Goal: Task Accomplishment & Management: Use online tool/utility

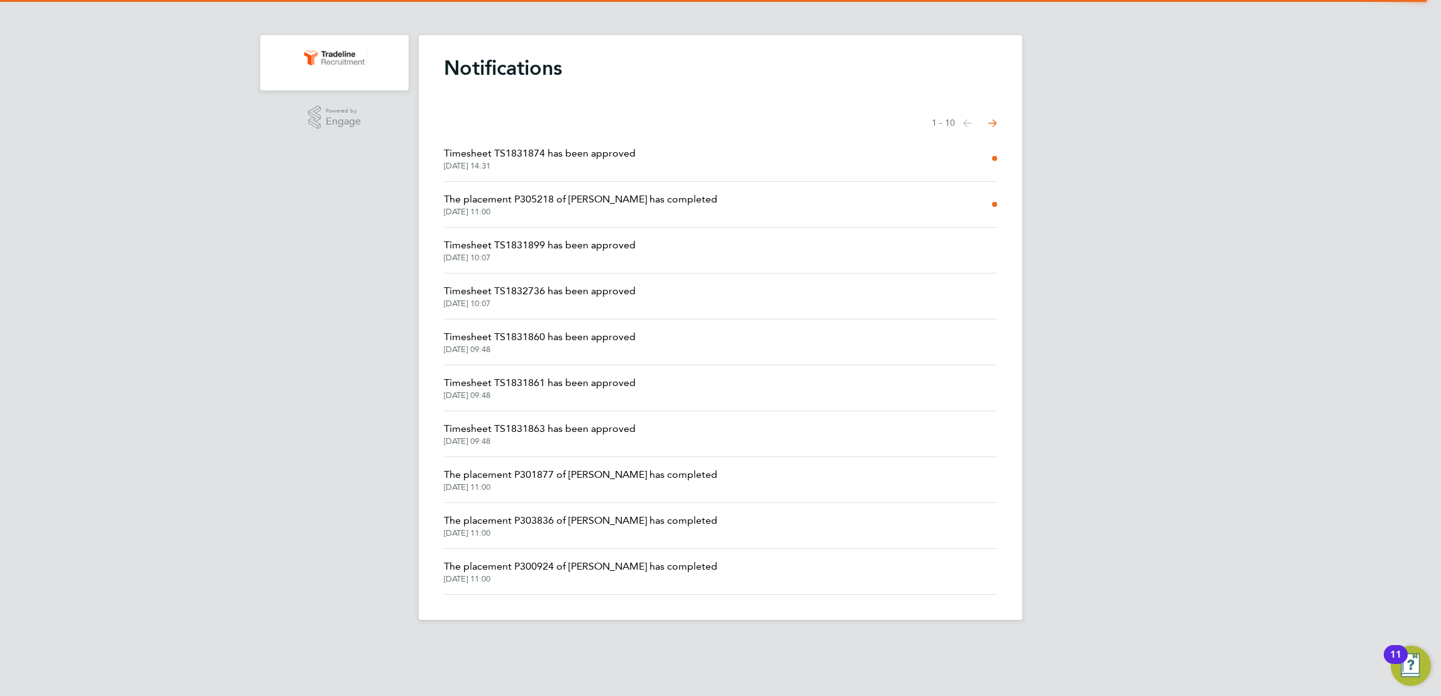
click at [324, 53] on img "Main navigation" at bounding box center [334, 58] width 65 height 20
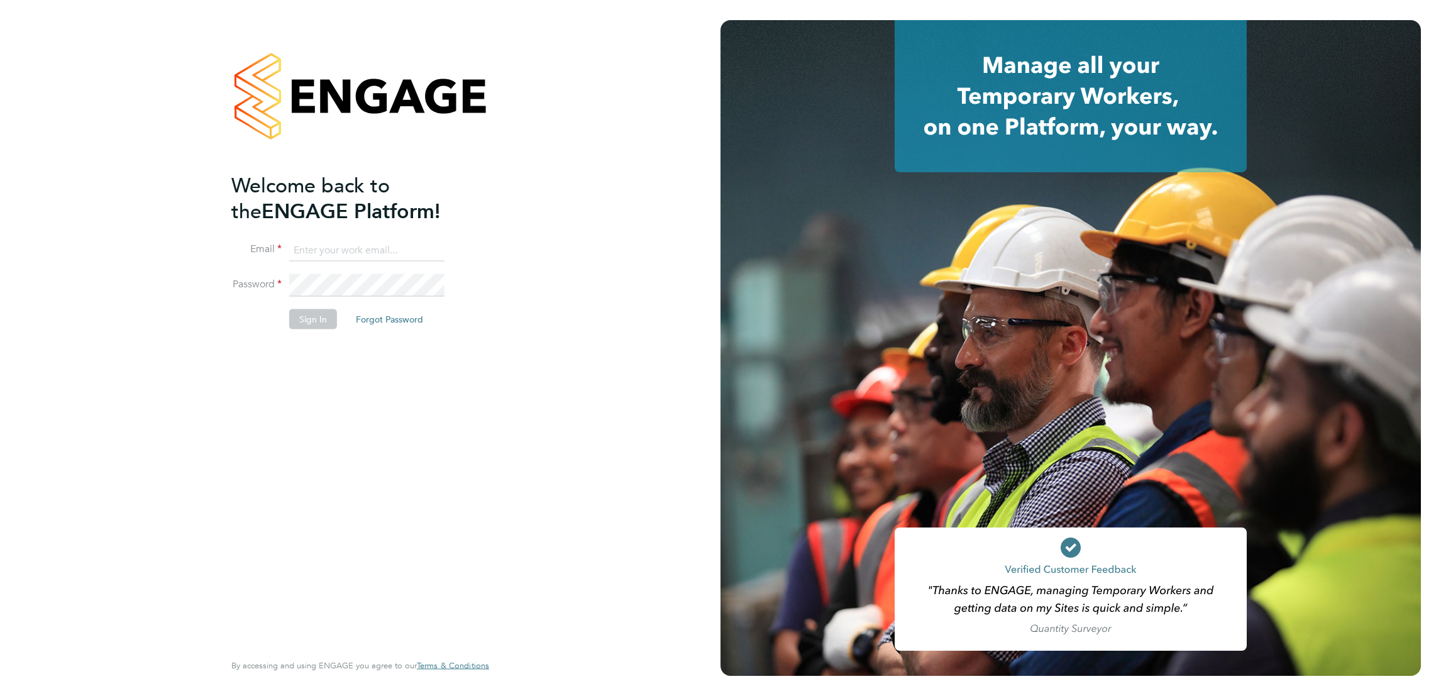
click at [345, 239] on input at bounding box center [366, 250] width 155 height 23
type input "marina@tradelinerecruitment.co.uk"
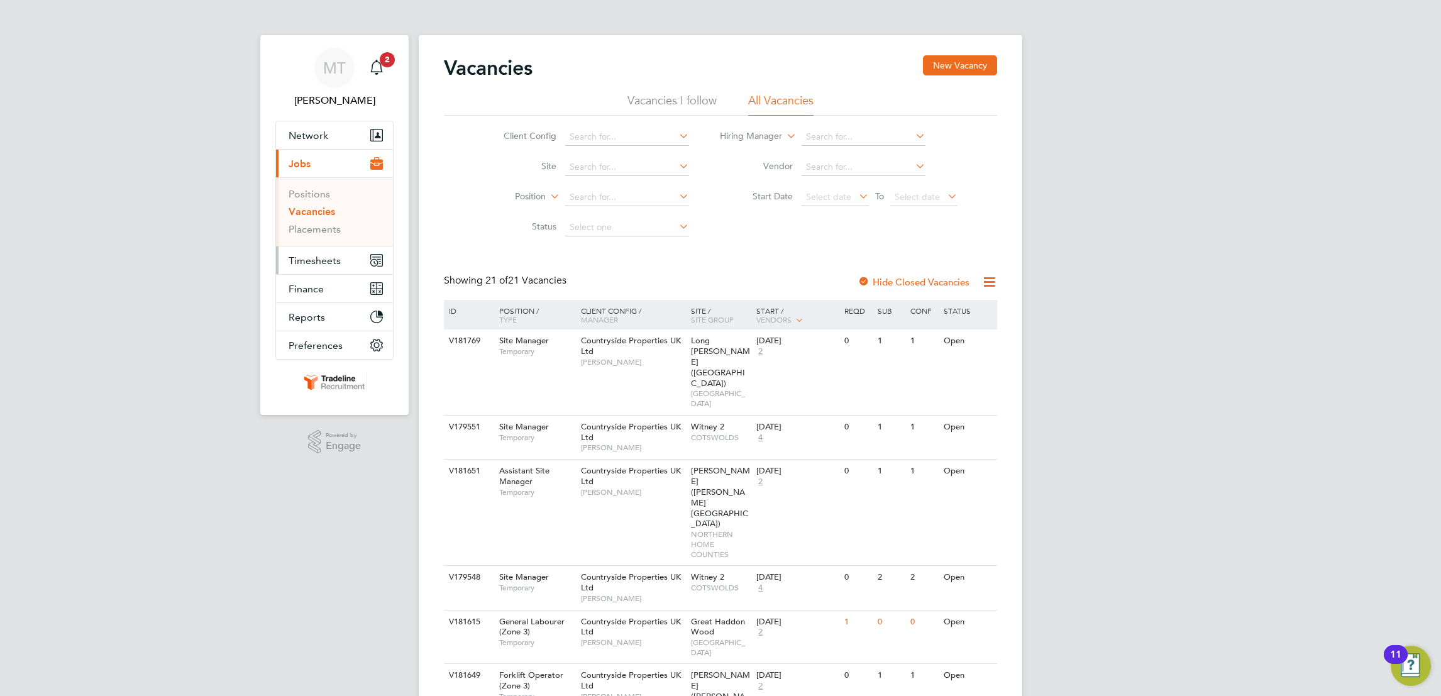
click at [314, 258] on span "Timesheets" at bounding box center [314, 261] width 52 height 12
click at [314, 224] on link "Timesheets" at bounding box center [314, 222] width 52 height 12
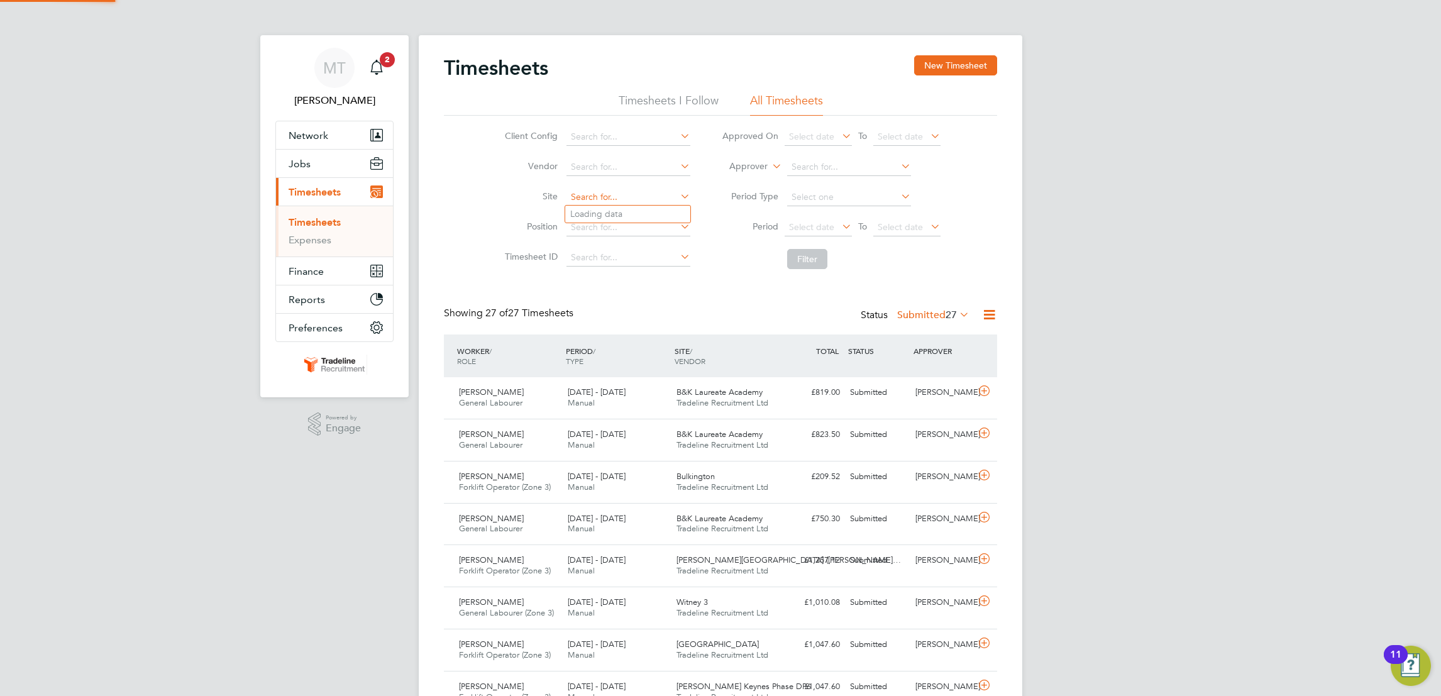
click at [581, 195] on input at bounding box center [628, 198] width 124 height 18
type input "r"
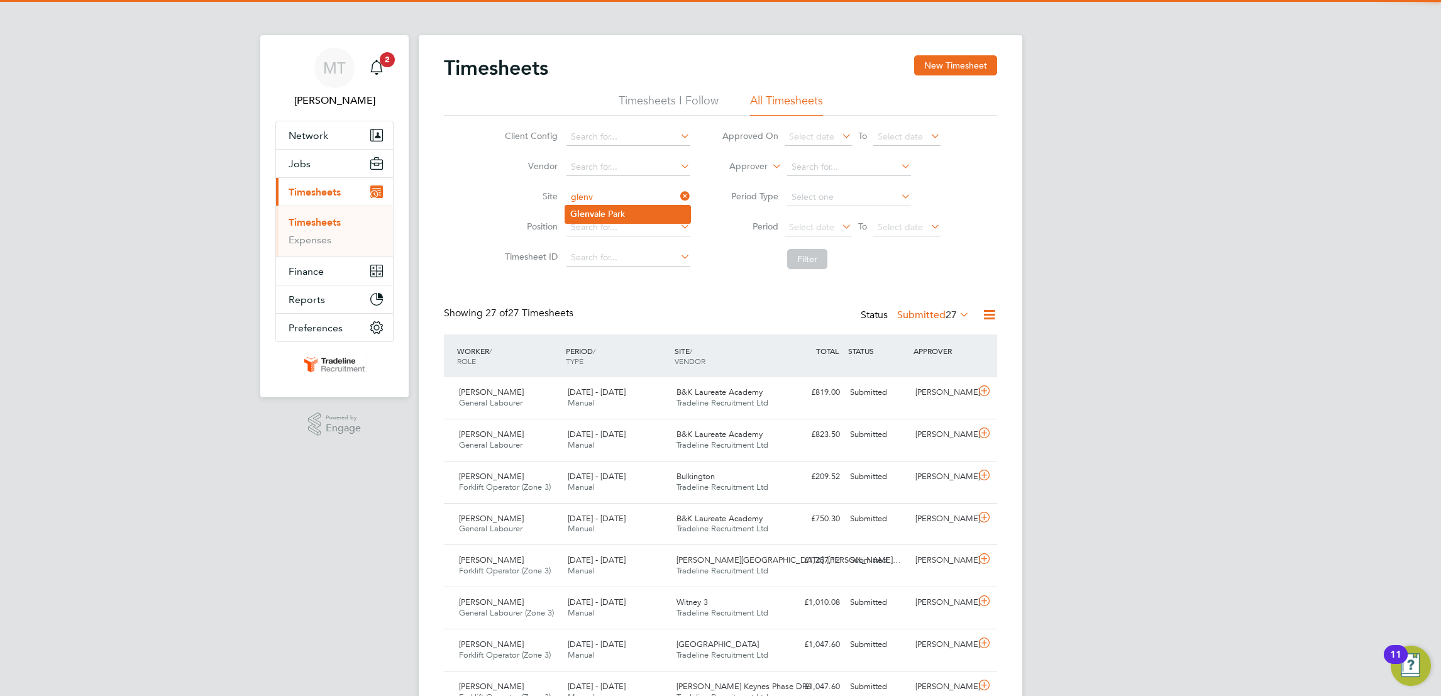
click at [598, 212] on li "[GEOGRAPHIC_DATA]" at bounding box center [627, 214] width 125 height 17
type input "[GEOGRAPHIC_DATA]"
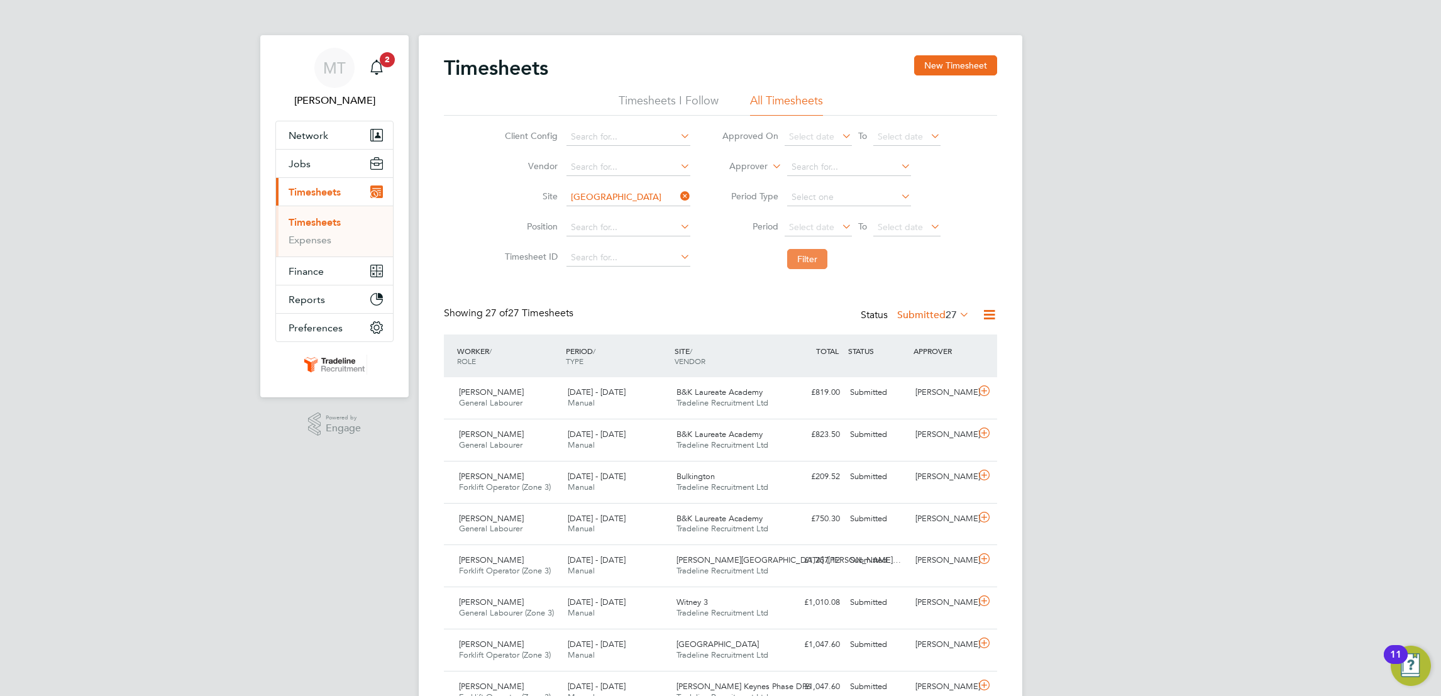
click at [799, 257] on button "Filter" at bounding box center [807, 259] width 40 height 20
